Goal: Task Accomplishment & Management: Complete application form

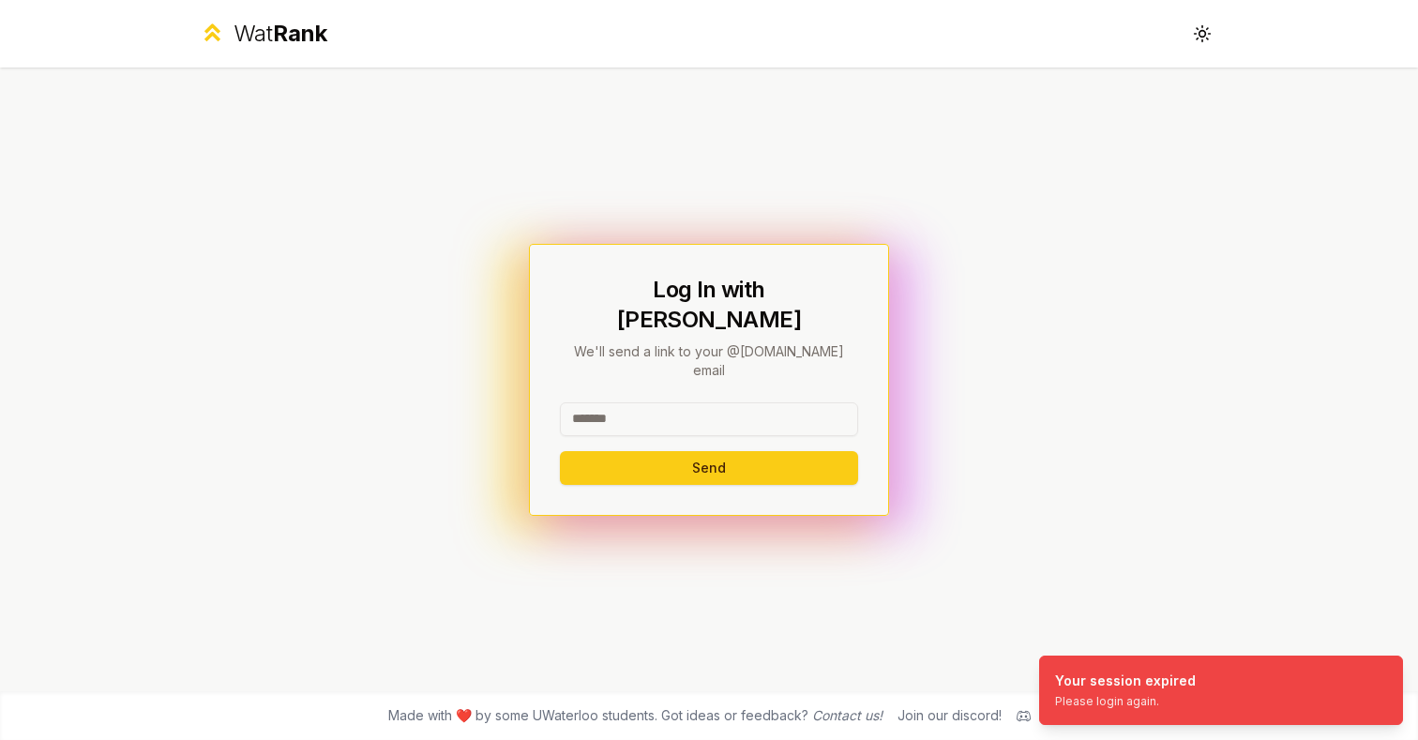
click at [636, 402] on input at bounding box center [709, 419] width 298 height 34
type input "*****"
click at [560, 451] on button "Send" at bounding box center [709, 468] width 298 height 34
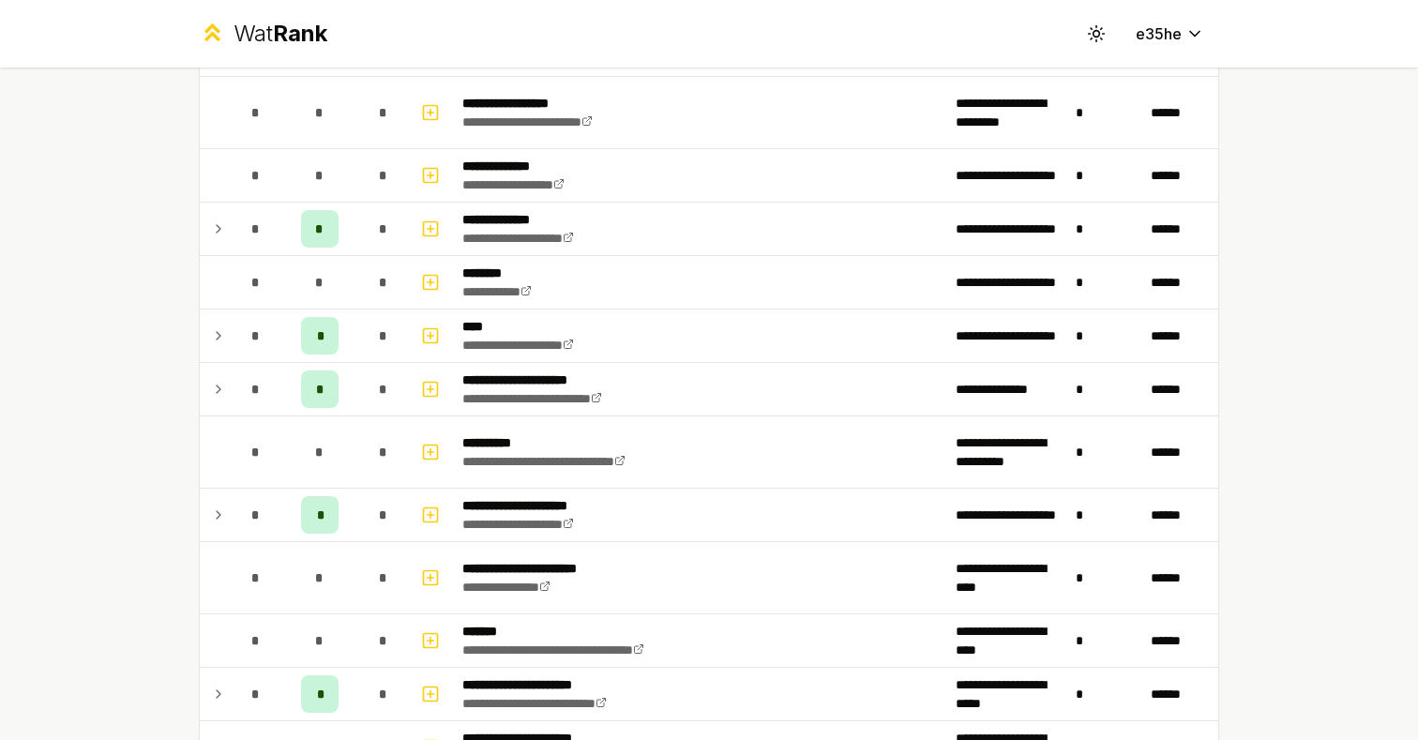
scroll to position [2572, 0]
